Goal: Task Accomplishment & Management: Manage account settings

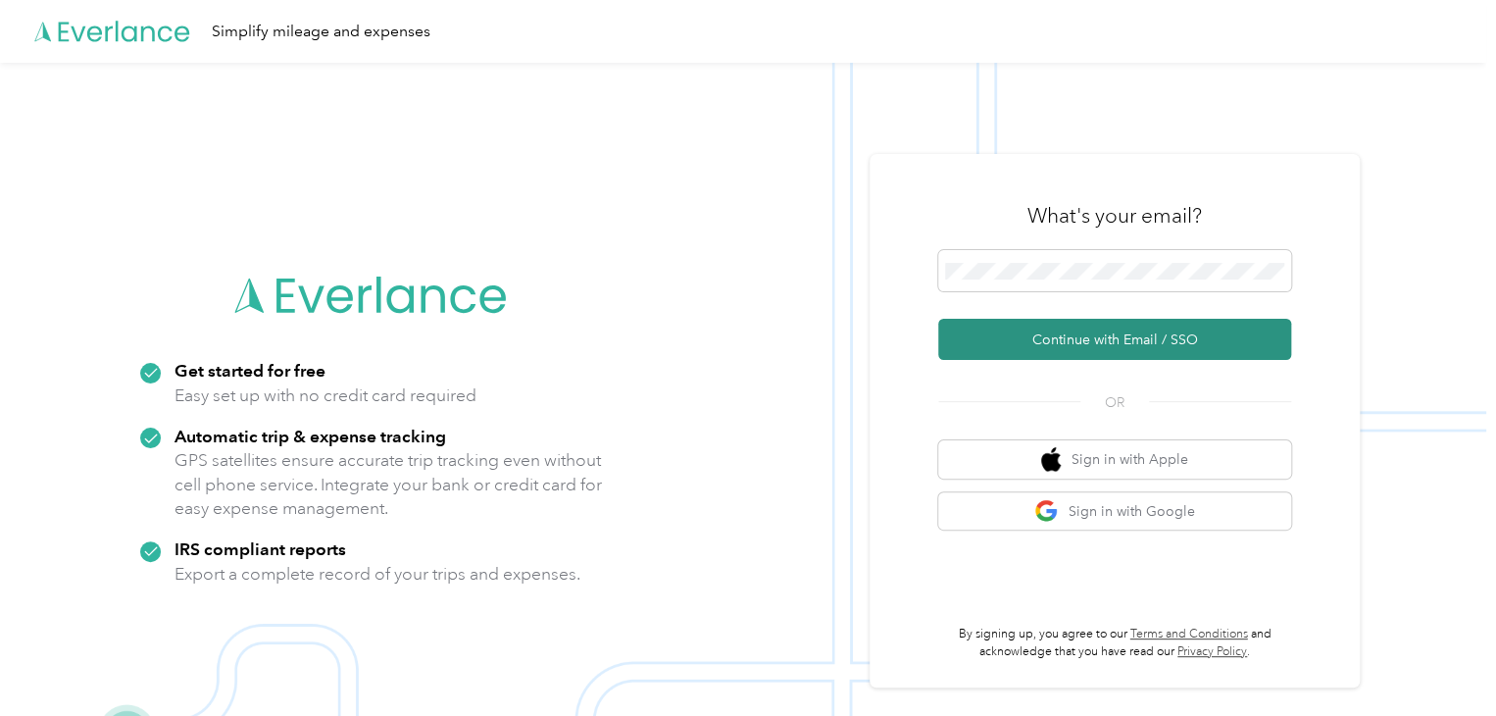
click at [1082, 337] on button "Continue with Email / SSO" at bounding box center [1114, 339] width 353 height 41
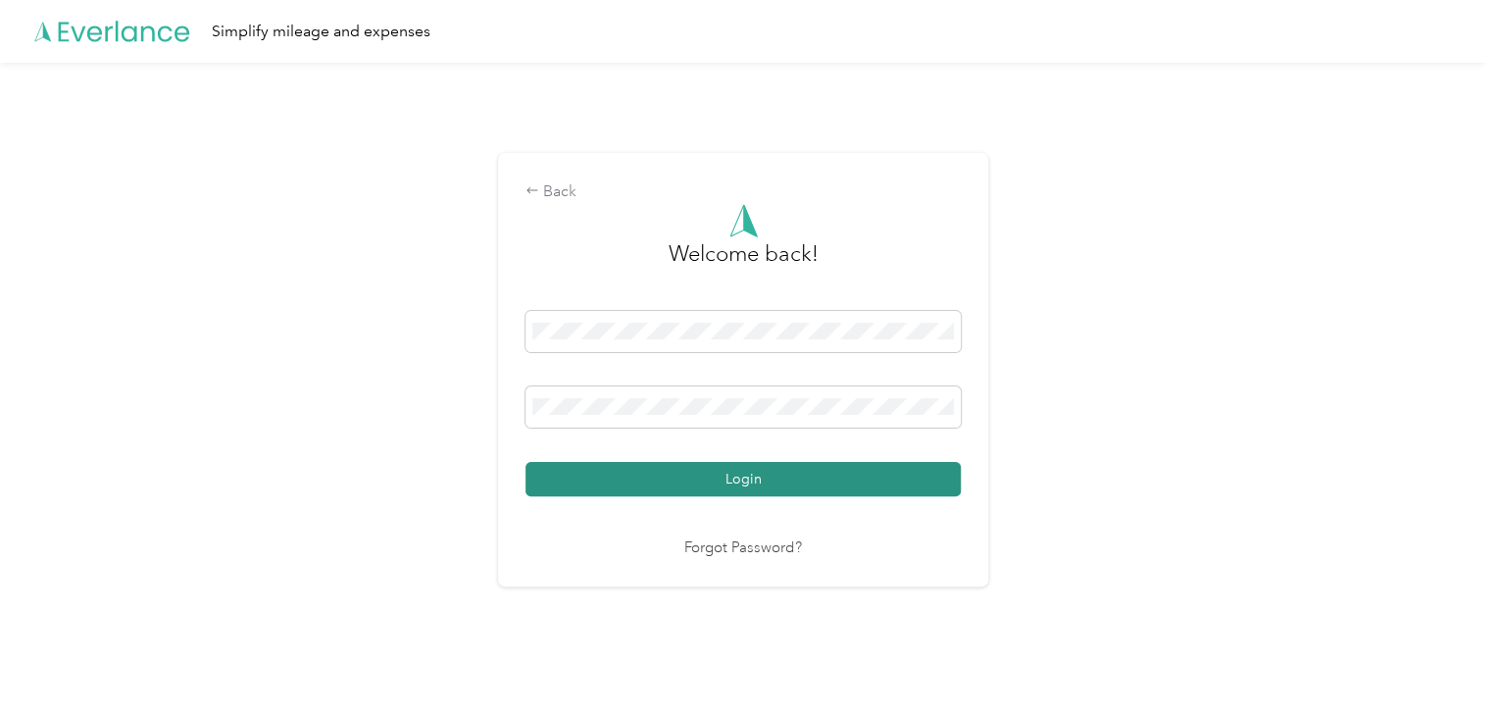
click at [873, 472] on button "Login" at bounding box center [742, 479] width 435 height 34
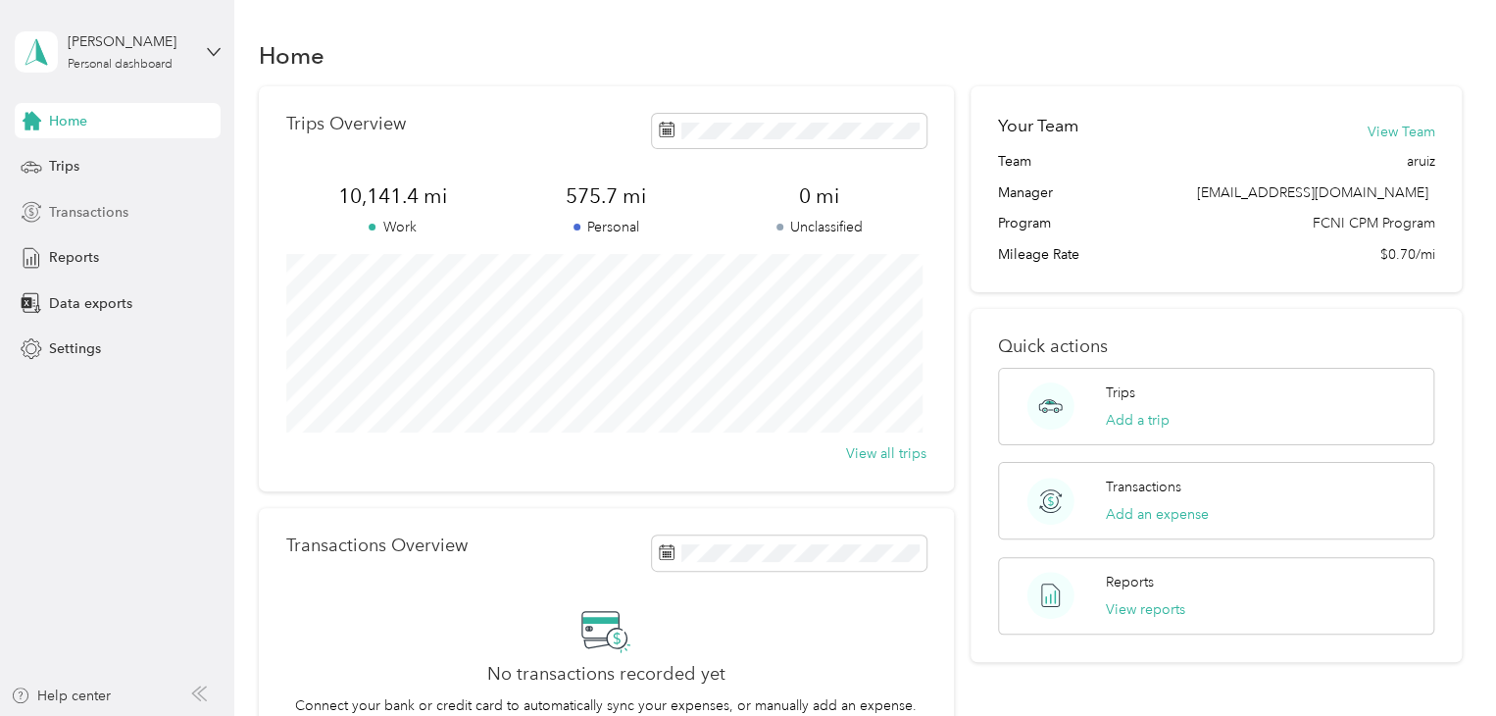
click at [108, 215] on span "Transactions" at bounding box center [88, 212] width 79 height 21
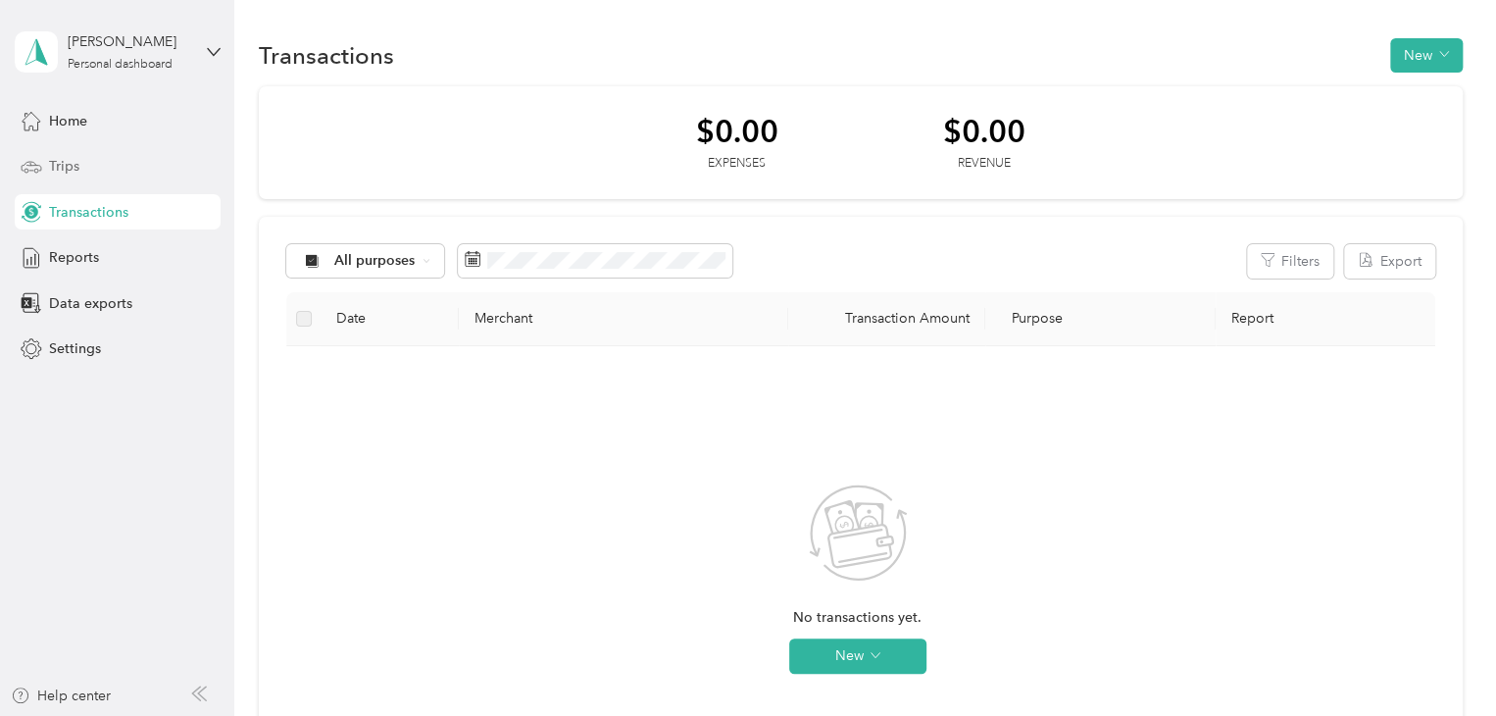
click at [110, 153] on div "Trips" at bounding box center [118, 166] width 206 height 35
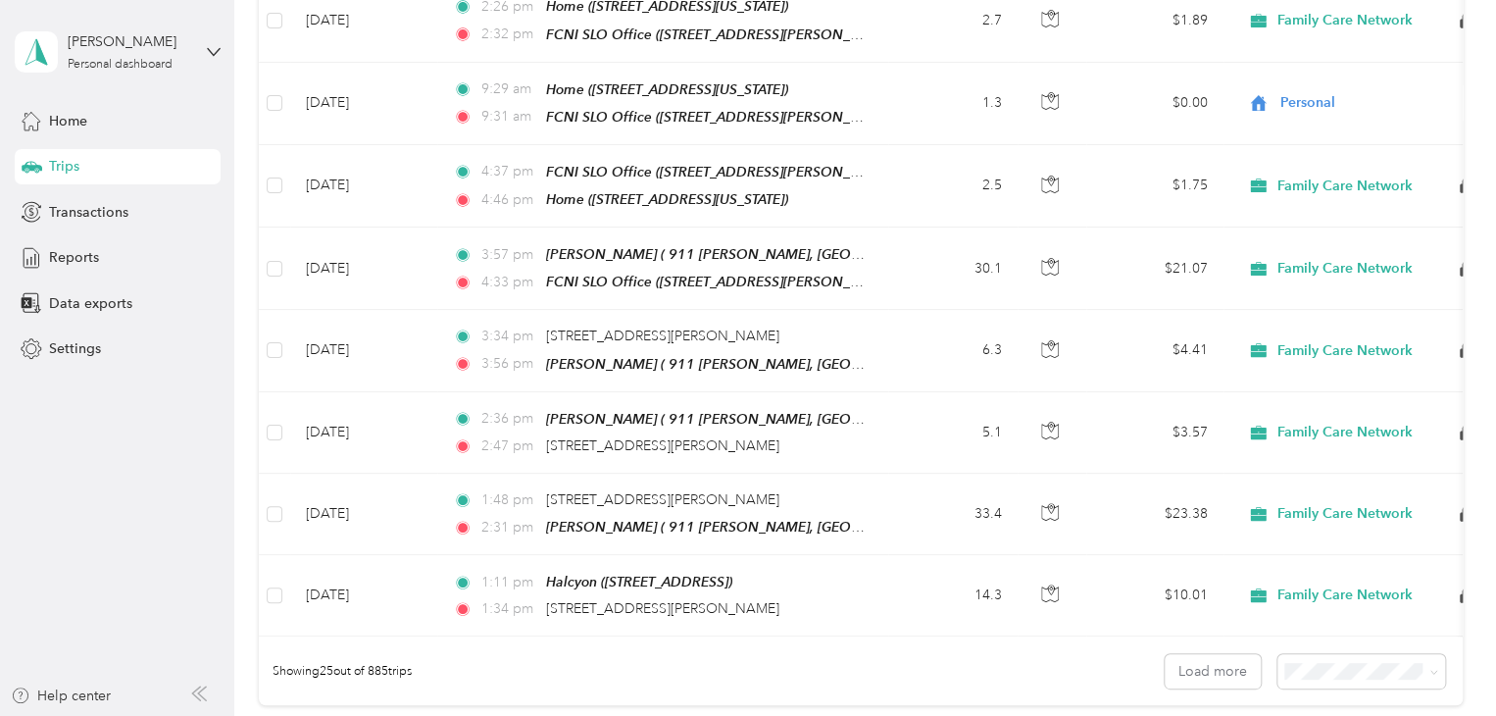
scroll to position [1749, 0]
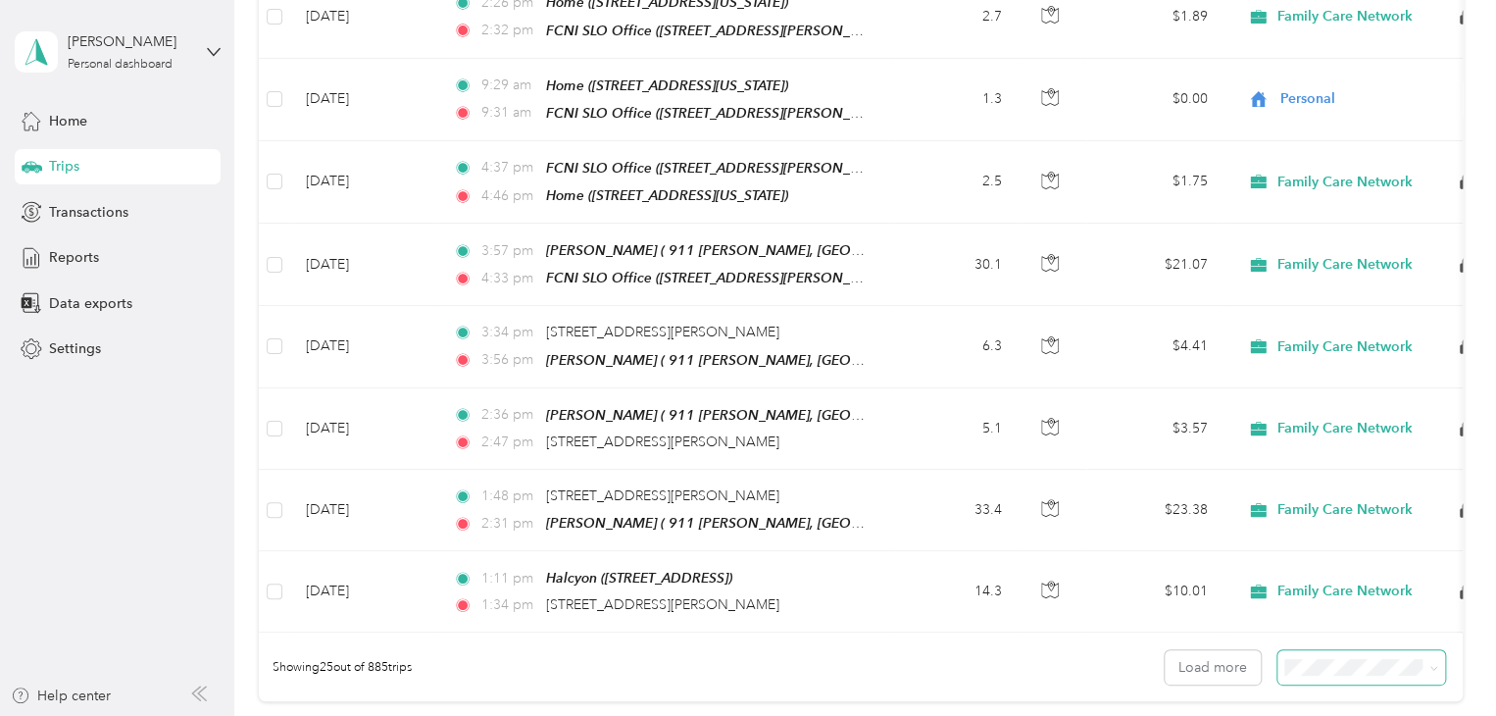
click at [1302, 656] on span at bounding box center [1361, 667] width 168 height 34
click at [1232, 650] on button "Load more" at bounding box center [1213, 667] width 96 height 34
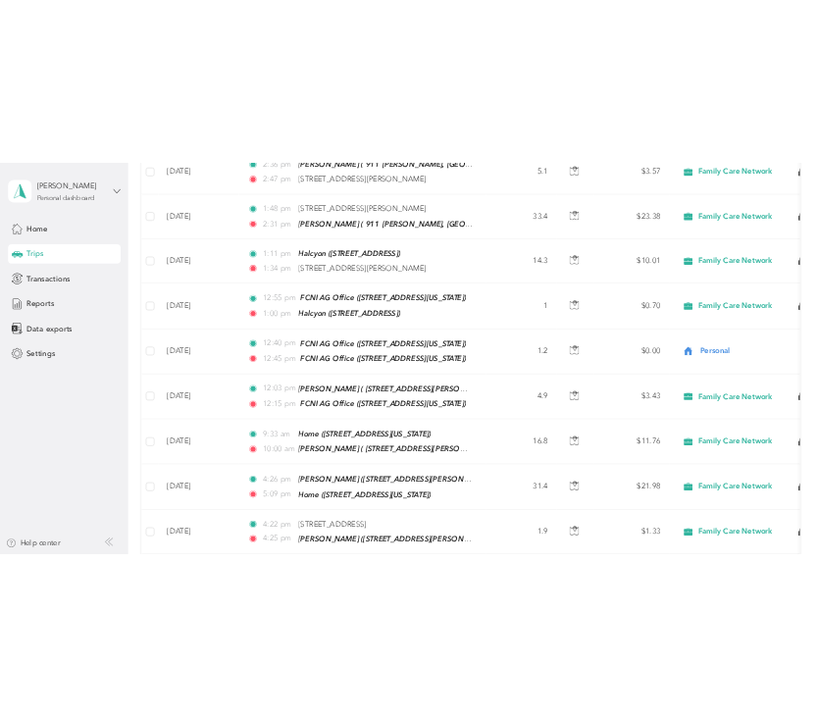
scroll to position [2226, 0]
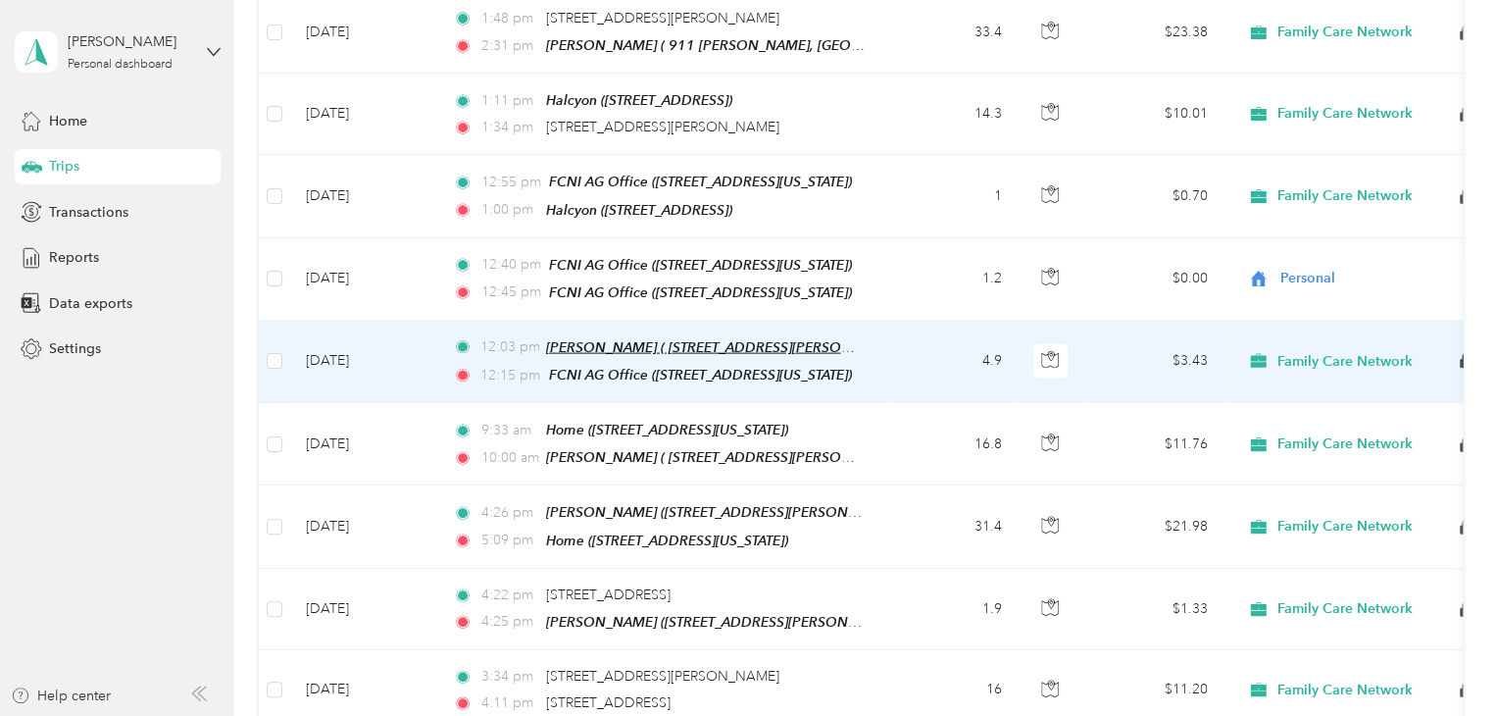
click at [622, 339] on span "[PERSON_NAME] ( [STREET_ADDRESS][PERSON_NAME])" at bounding box center [726, 347] width 361 height 17
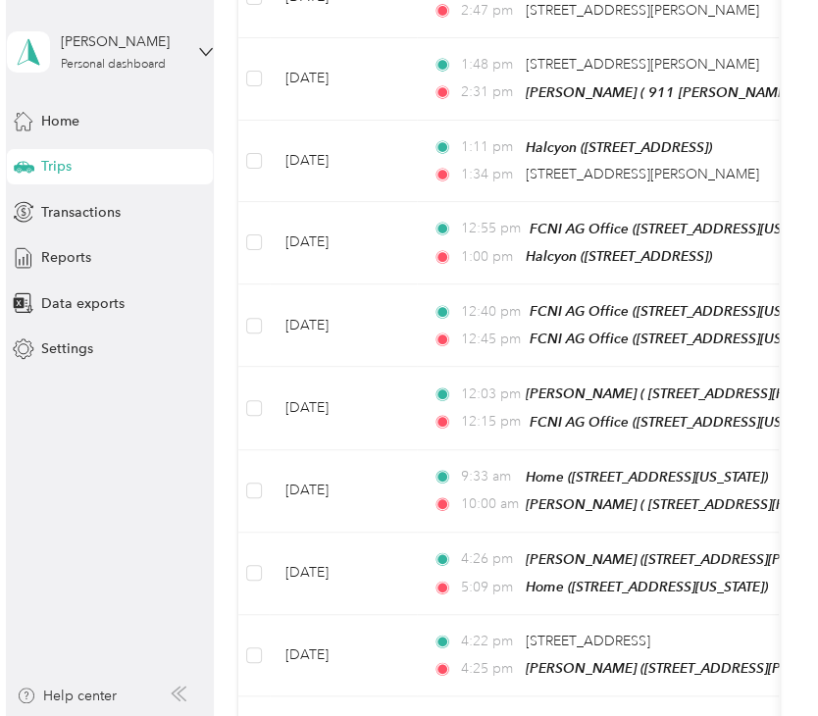
scroll to position [2141, 0]
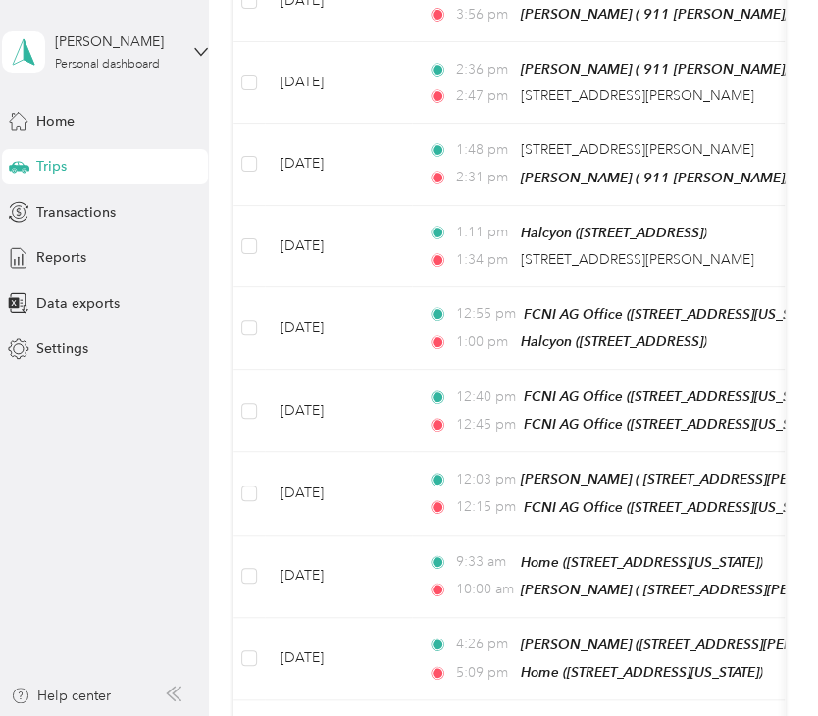
drag, startPoint x: 180, startPoint y: 477, endPoint x: 114, endPoint y: 479, distance: 66.7
click at [114, 479] on aside "[PERSON_NAME] Personal dashboard Home Trips Transactions Reports Data exports S…" at bounding box center [104, 358] width 209 height 716
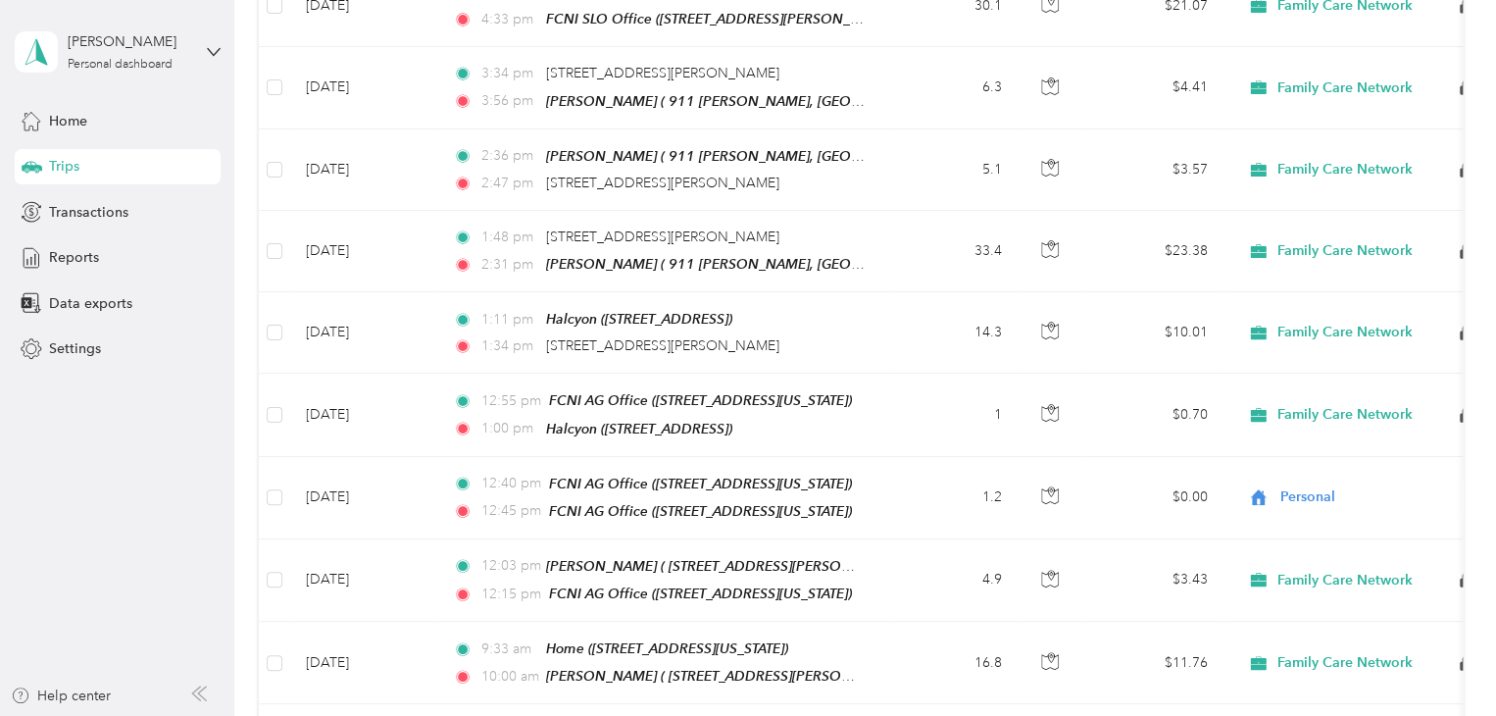
scroll to position [1961, 0]
